Goal: Book appointment/travel/reservation

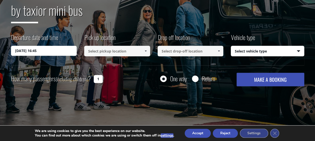
scroll to position [80, 0]
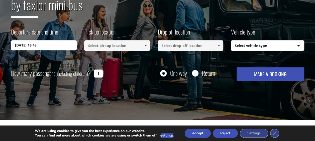
click at [146, 46] on span at bounding box center [145, 46] width 4 height 4
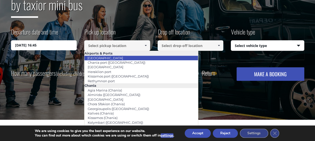
click at [96, 58] on link "[GEOGRAPHIC_DATA]" at bounding box center [105, 58] width 42 height 7
type input "[GEOGRAPHIC_DATA]"
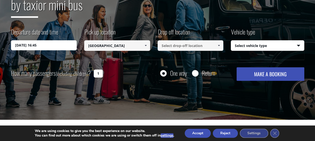
click at [219, 46] on span at bounding box center [219, 46] width 4 height 4
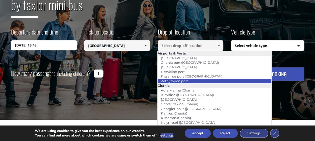
click at [179, 80] on link "Rethymnon port" at bounding box center [174, 81] width 34 height 7
type input "Rethymnon port"
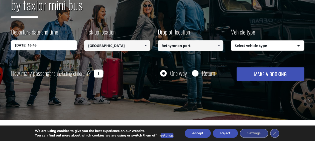
click at [298, 45] on select "Select vehicle type Taxi (4 passengers) Mercedes E Class Mini Van (7 passengers…" at bounding box center [267, 46] width 73 height 11
select select "540"
click at [231, 41] on select "Select vehicle type Taxi (4 passengers) Mercedes E Class Mini Van (7 passengers…" at bounding box center [267, 46] width 73 height 11
click at [196, 73] on input "Return" at bounding box center [195, 74] width 6 height 6
radio input "true"
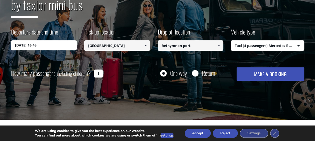
type input "Rethymnon port"
type input "[GEOGRAPHIC_DATA]"
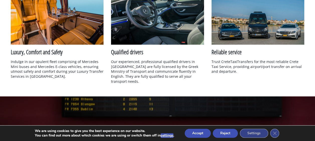
scroll to position [571, 0]
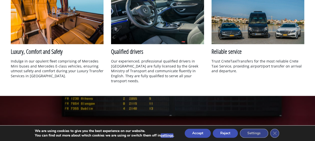
click at [233, 34] on img at bounding box center [257, 13] width 93 height 62
click at [262, 24] on img at bounding box center [257, 13] width 93 height 62
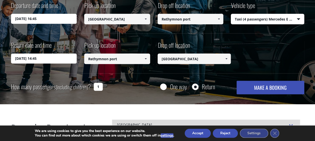
scroll to position [83, 0]
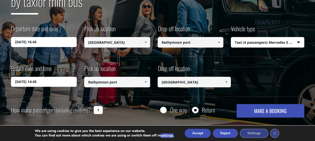
click at [266, 113] on button "MAKE A BOOKING" at bounding box center [269, 111] width 67 height 14
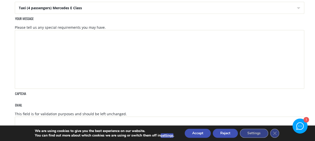
scroll to position [282, 0]
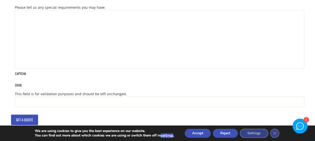
click at [27, 115] on input "Get a quote" at bounding box center [24, 120] width 27 height 11
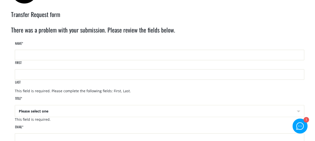
scroll to position [25, 0]
